Goal: Task Accomplishment & Management: Manage account settings

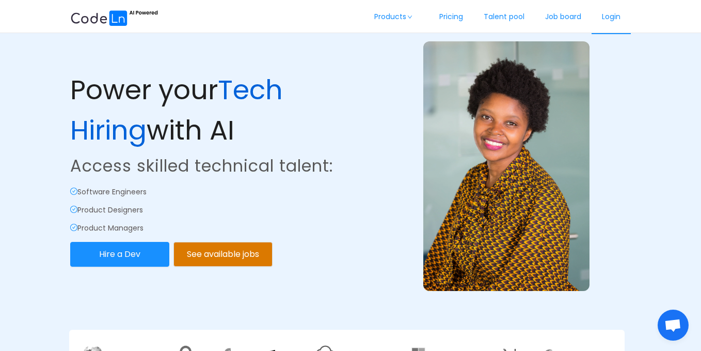
click at [608, 23] on link "Login" at bounding box center [611, 17] width 39 height 34
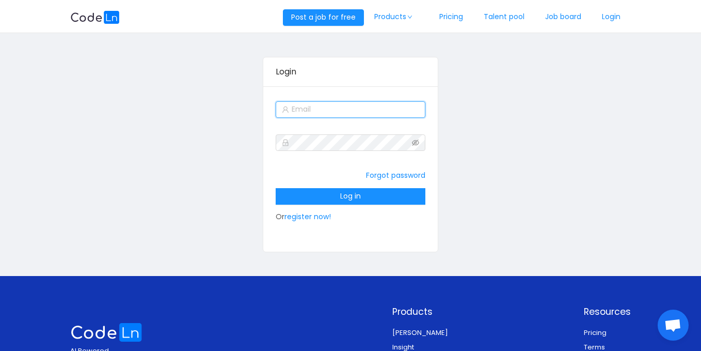
type input "[EMAIL_ADDRESS][DOMAIN_NAME]"
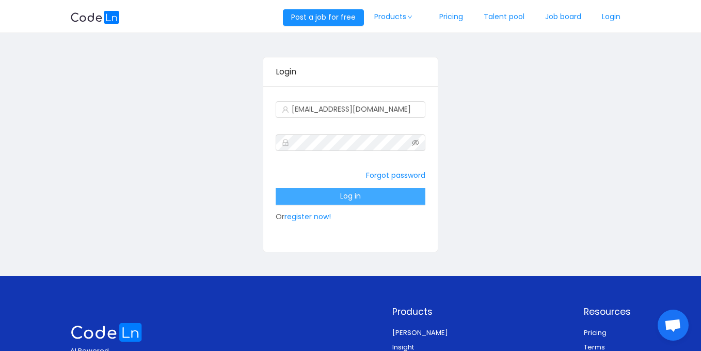
click at [373, 196] on button "Log in" at bounding box center [351, 196] width 150 height 17
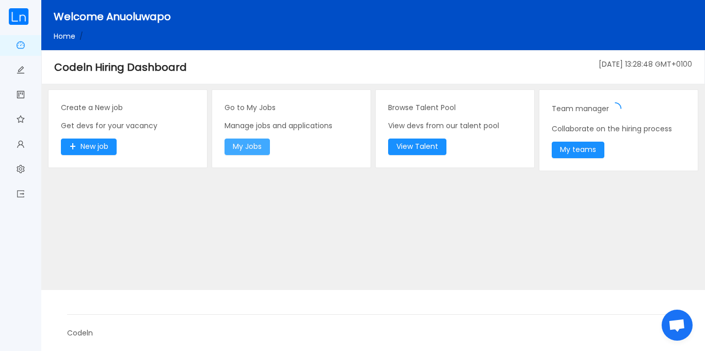
click at [234, 147] on button "My Jobs" at bounding box center [247, 146] width 45 height 17
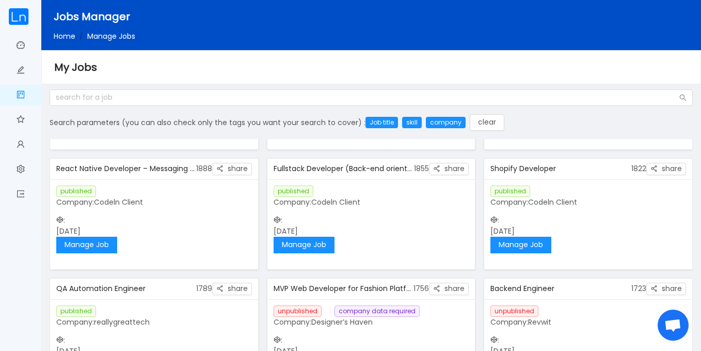
scroll to position [102, 0]
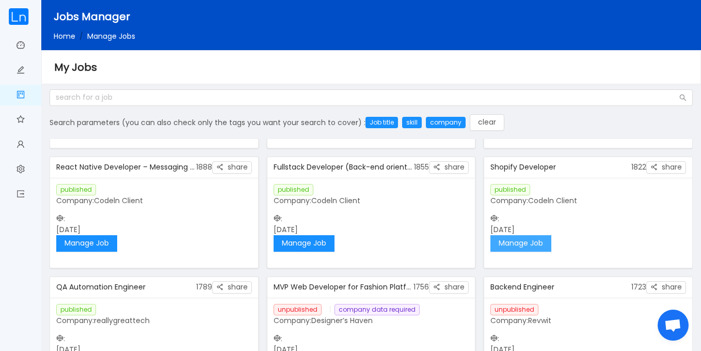
click at [539, 243] on button "Manage Job" at bounding box center [521, 243] width 61 height 17
click at [311, 250] on button "Manage Job" at bounding box center [304, 243] width 61 height 17
click at [90, 244] on button "Manage Job" at bounding box center [86, 243] width 61 height 17
drag, startPoint x: 693, startPoint y: 182, endPoint x: 691, endPoint y: 145, distance: 36.7
click at [691, 145] on div "Search parameters (you can also check only the tags you want your search to cov…" at bounding box center [371, 226] width 652 height 274
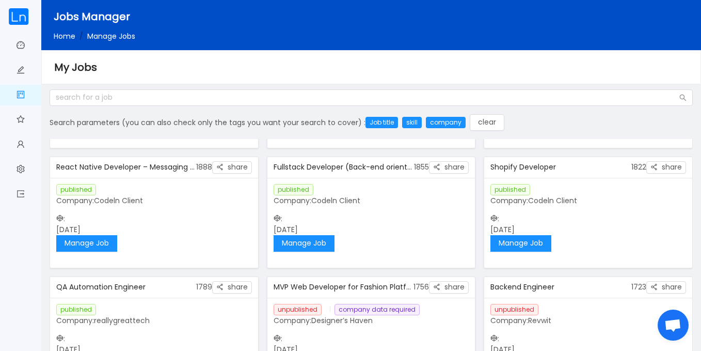
scroll to position [0, 0]
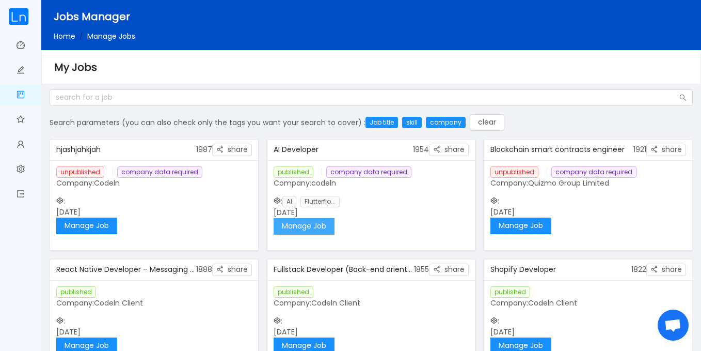
click at [309, 226] on button "Manage Job" at bounding box center [304, 226] width 61 height 17
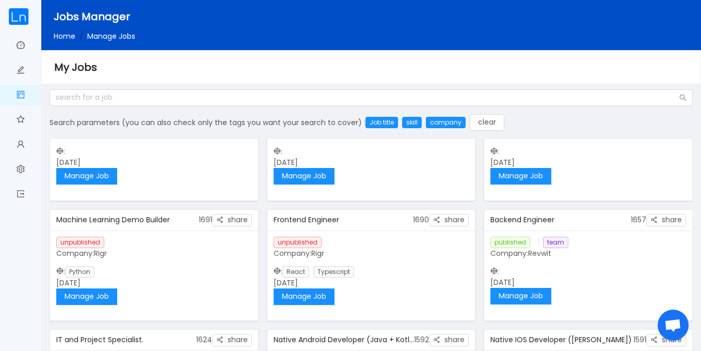
scroll to position [246, 0]
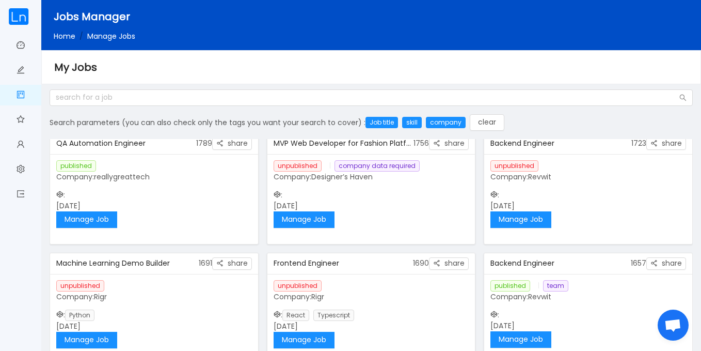
click at [0, 277] on div "Dashboard Post a job My jobs Talent Pool My profile Administrative resources Lo…" at bounding box center [20, 175] width 41 height 351
click at [519, 217] on button "Manage Job" at bounding box center [521, 219] width 61 height 17
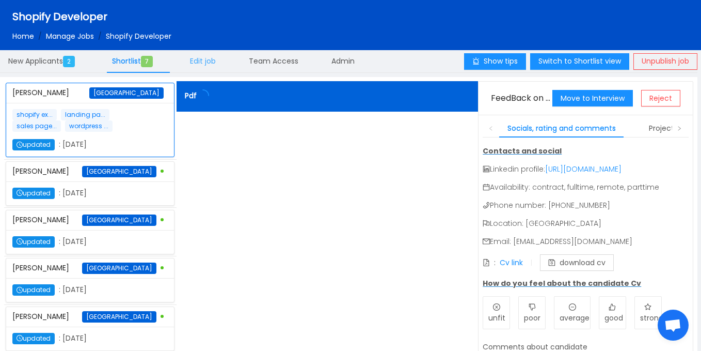
click at [222, 61] on div "Edit job" at bounding box center [203, 61] width 42 height 23
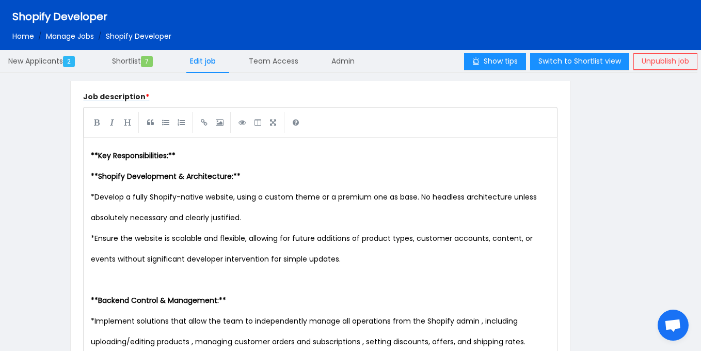
scroll to position [342, 0]
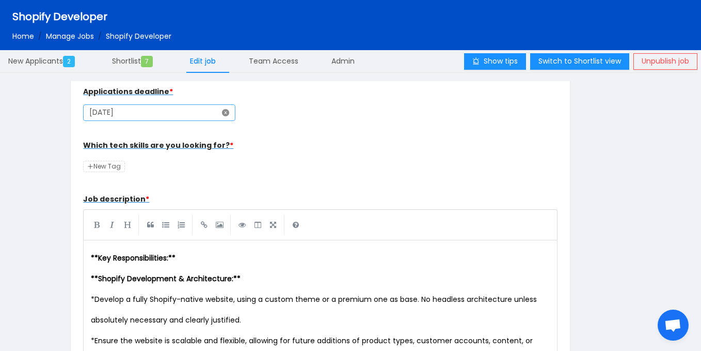
click at [222, 113] on icon "icon: close-circle" at bounding box center [225, 112] width 7 height 7
click at [222, 112] on icon "icon: calendar" at bounding box center [225, 112] width 7 height 7
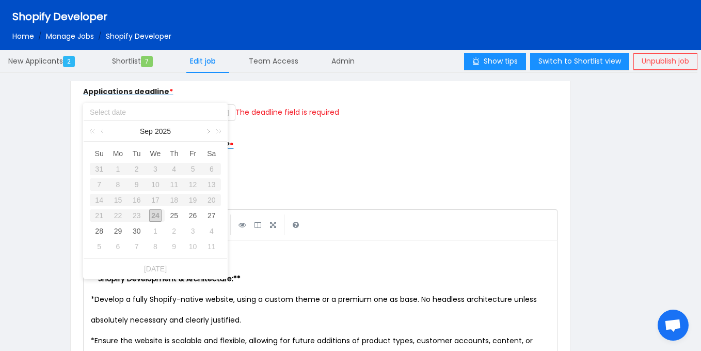
click at [208, 132] on link at bounding box center [207, 131] width 9 height 21
click at [192, 228] on div "31" at bounding box center [193, 231] width 12 height 12
type input "[DATE]"
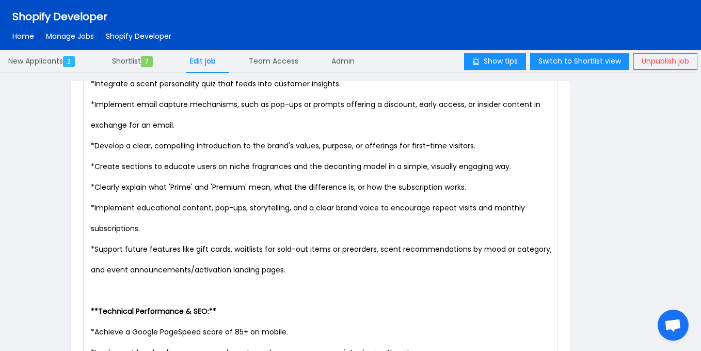
scroll to position [1855, 0]
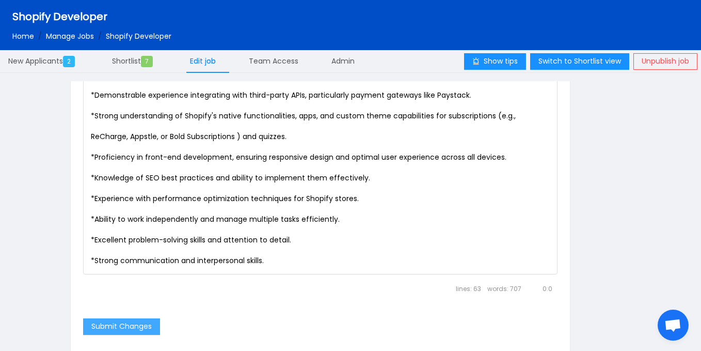
click at [105, 322] on button "Submit Changes" at bounding box center [121, 326] width 77 height 17
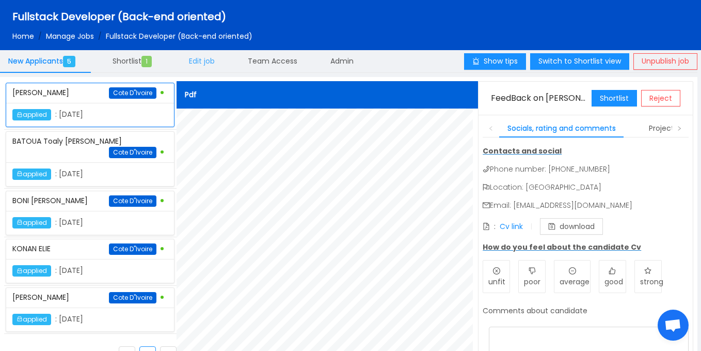
click at [196, 71] on div "Edit job" at bounding box center [202, 61] width 42 height 23
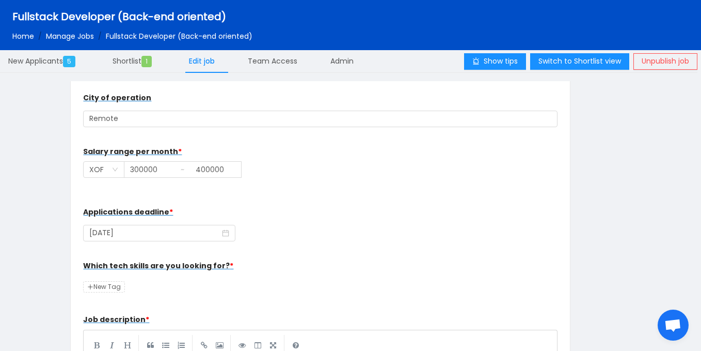
scroll to position [260, 0]
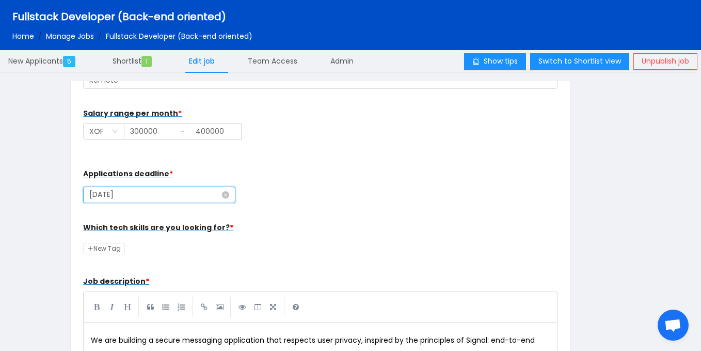
click at [181, 196] on input "[DATE]" at bounding box center [159, 194] width 152 height 17
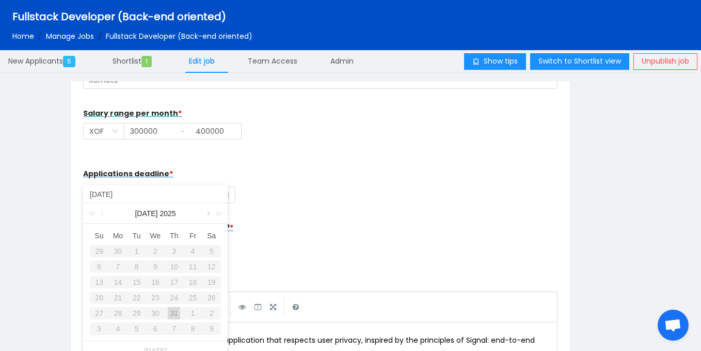
click at [207, 214] on link at bounding box center [207, 213] width 9 height 21
click at [190, 314] on div "31" at bounding box center [193, 313] width 12 height 12
type input "2025-10-31"
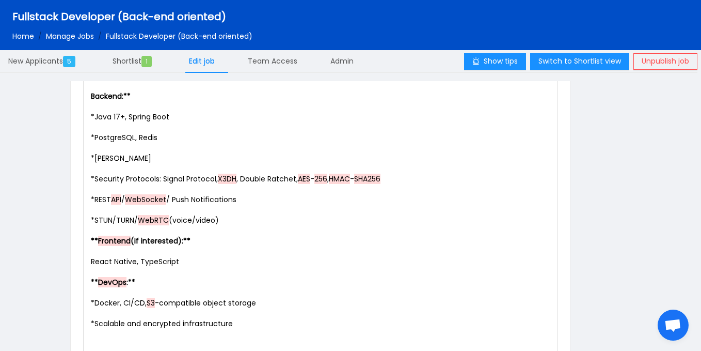
scroll to position [1029, 0]
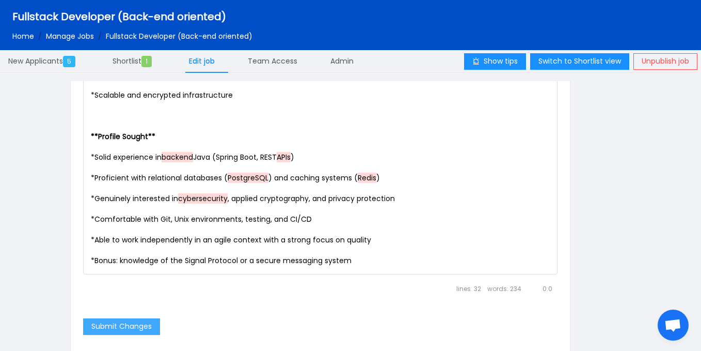
click at [148, 329] on button "Submit Changes" at bounding box center [121, 326] width 77 height 17
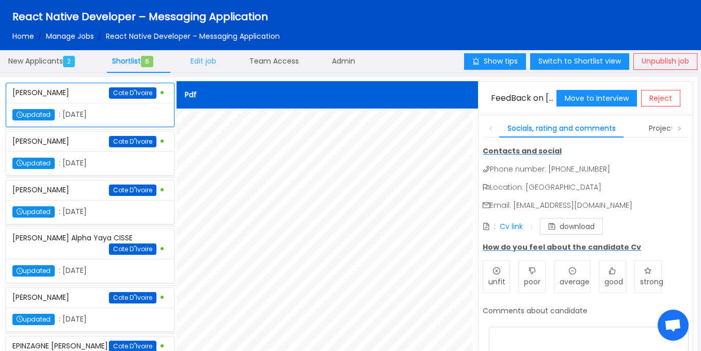
click at [214, 66] on span "Edit job" at bounding box center [204, 61] width 26 height 10
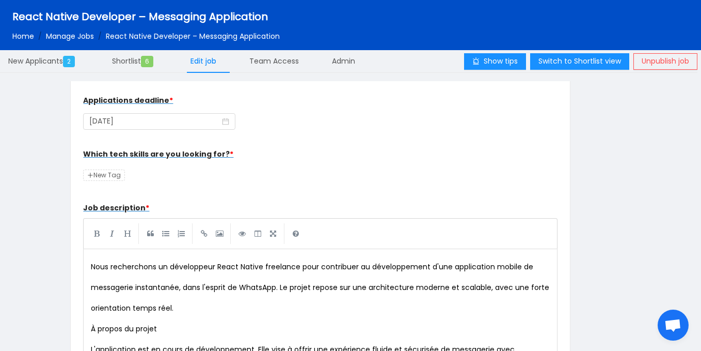
scroll to position [311, 0]
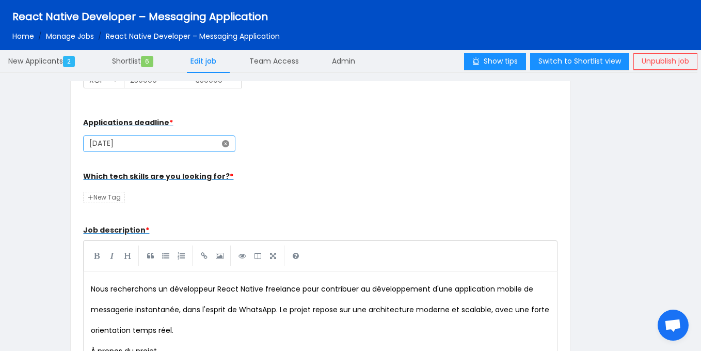
click at [222, 144] on icon "icon: close-circle" at bounding box center [225, 143] width 7 height 7
click at [222, 144] on icon "icon: calendar" at bounding box center [225, 143] width 7 height 7
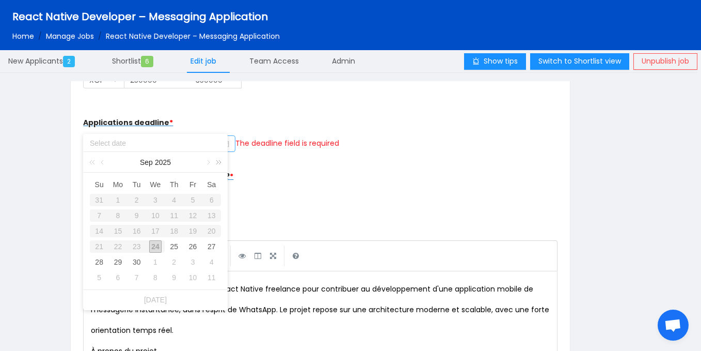
click at [210, 165] on link at bounding box center [216, 162] width 13 height 21
click at [92, 164] on link at bounding box center [93, 162] width 13 height 21
click at [205, 163] on link at bounding box center [207, 162] width 9 height 21
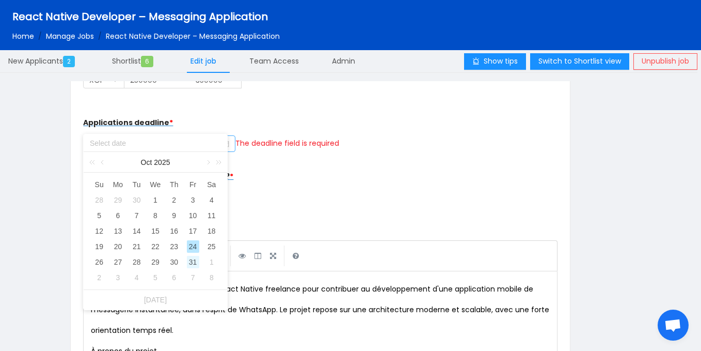
click at [194, 265] on div "31" at bounding box center [193, 262] width 12 height 12
type input "[DATE]"
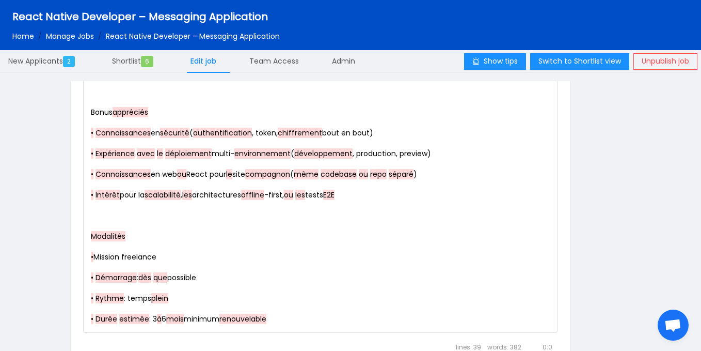
scroll to position [1214, 0]
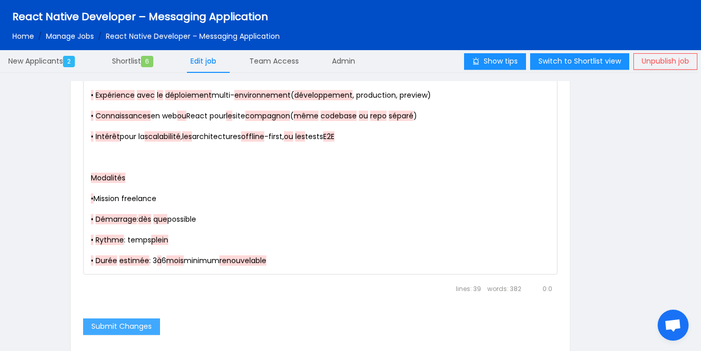
click at [131, 326] on button "Submit Changes" at bounding box center [121, 326] width 77 height 17
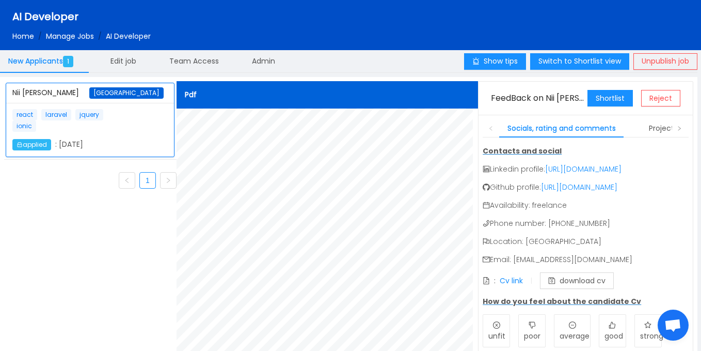
click at [157, 64] on div "New Applicants 1 Edit job Team Access Admin" at bounding box center [141, 62] width 283 height 24
click at [129, 59] on span "Edit job" at bounding box center [123, 61] width 26 height 10
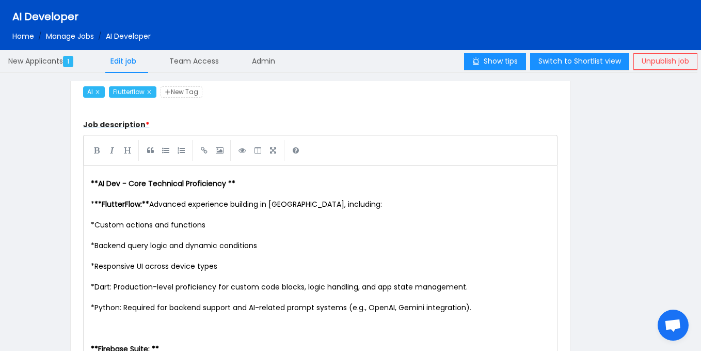
scroll to position [322, 0]
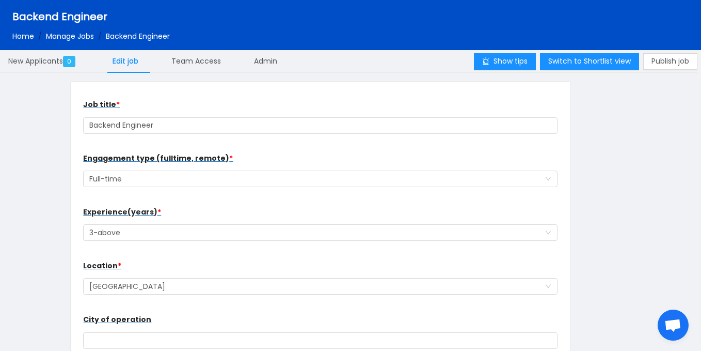
click at [679, 70] on div "Publish job" at bounding box center [670, 61] width 54 height 23
click at [666, 64] on button "Publish job" at bounding box center [670, 61] width 54 height 17
